Goal: Information Seeking & Learning: Learn about a topic

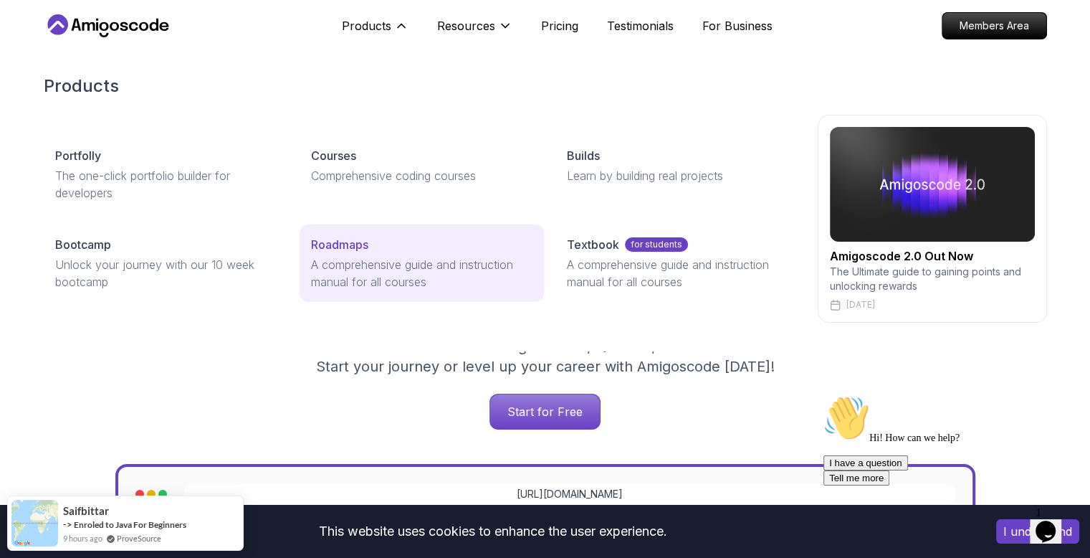
click at [366, 248] on p "Roadmaps" at bounding box center [339, 244] width 57 height 17
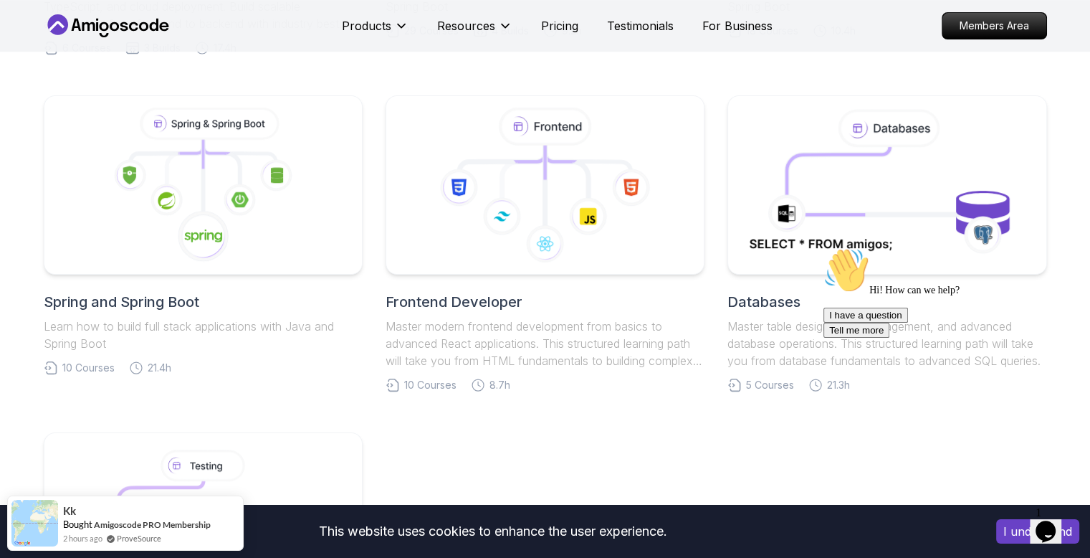
scroll to position [638, 0]
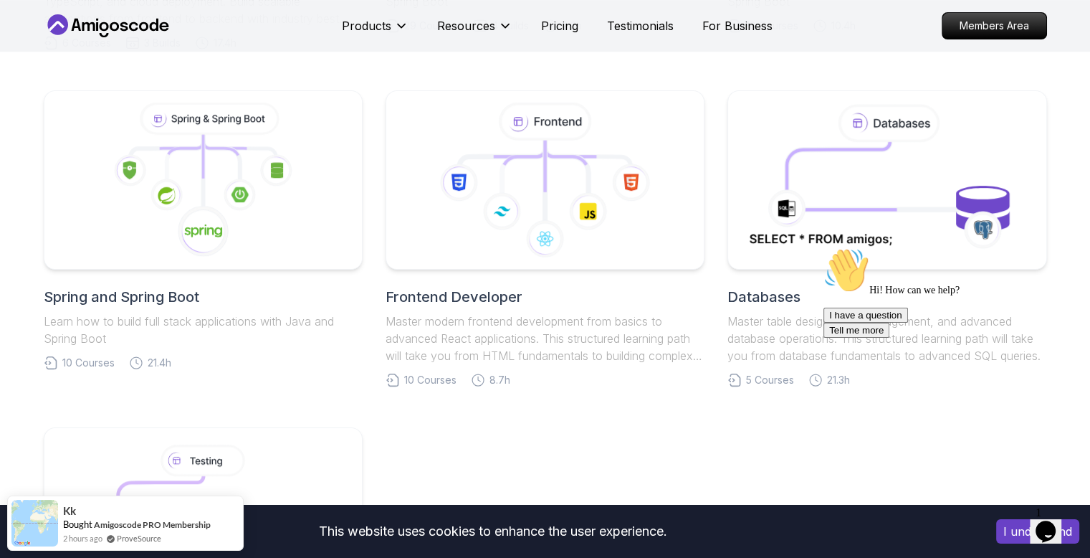
click at [145, 293] on h2 "Spring and Spring Boot" at bounding box center [203, 297] width 319 height 20
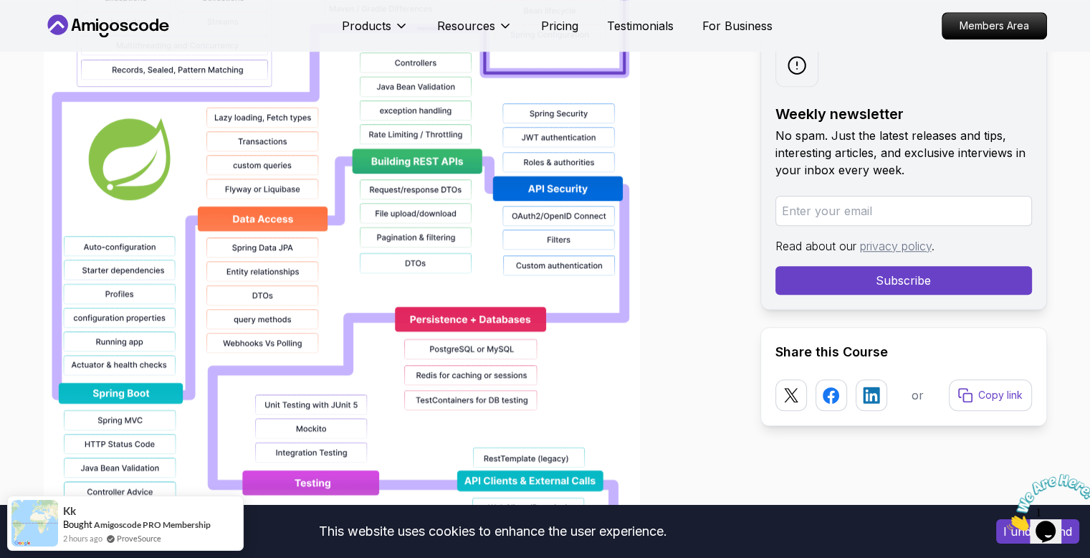
scroll to position [1237, 0]
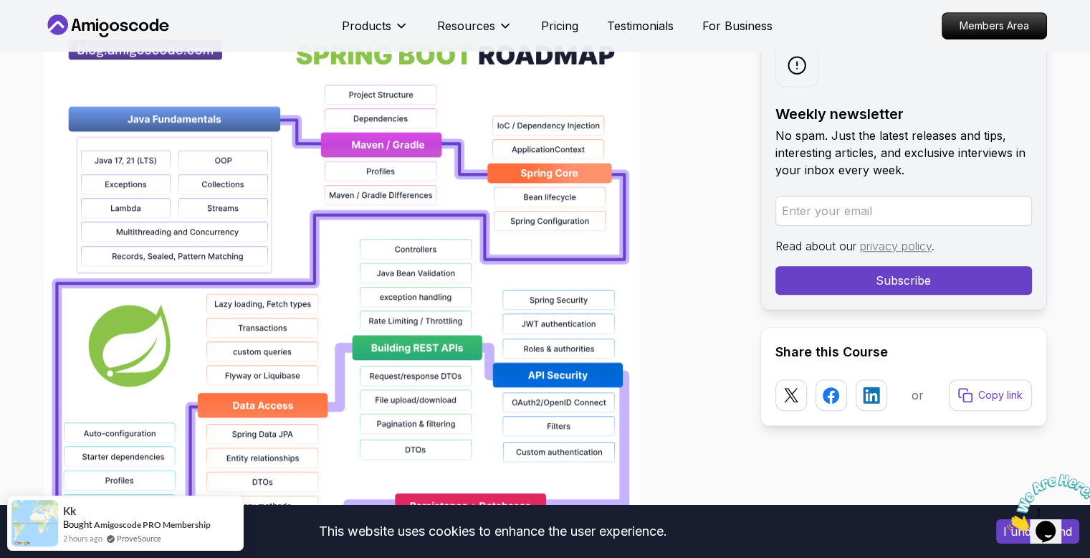
scroll to position [1011, 0]
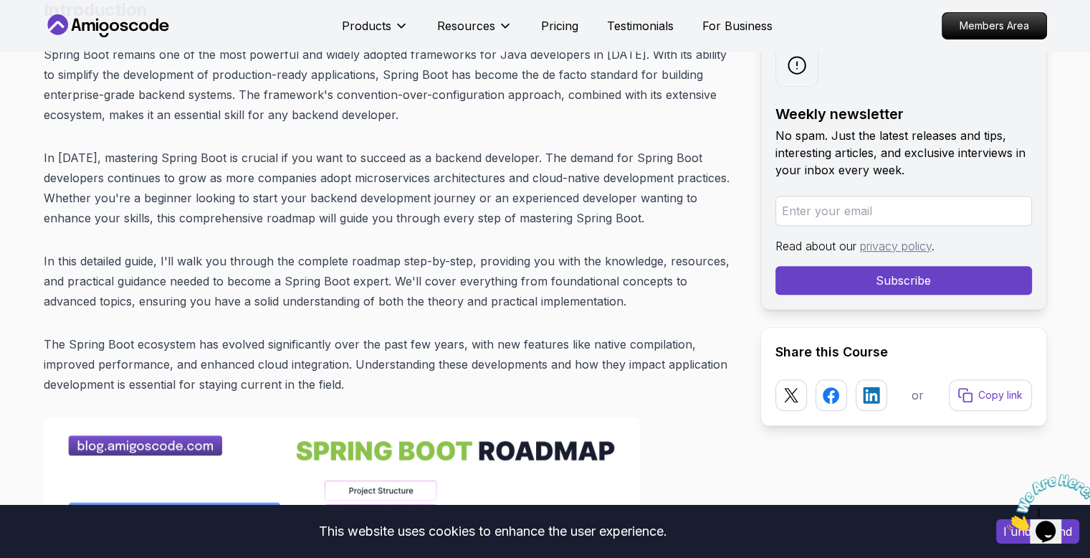
scroll to position [647, 0]
